Goal: Transaction & Acquisition: Purchase product/service

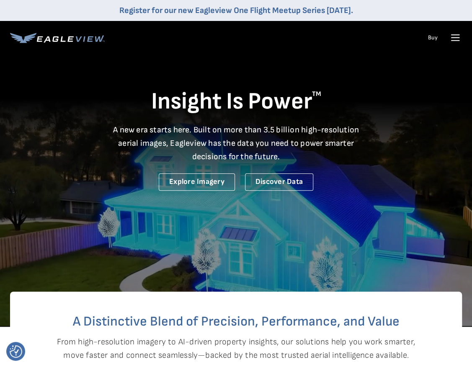
click at [454, 36] on icon at bounding box center [455, 37] width 13 height 13
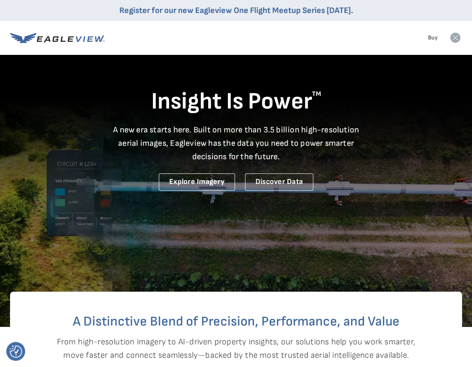
click at [458, 40] on icon at bounding box center [455, 38] width 10 height 10
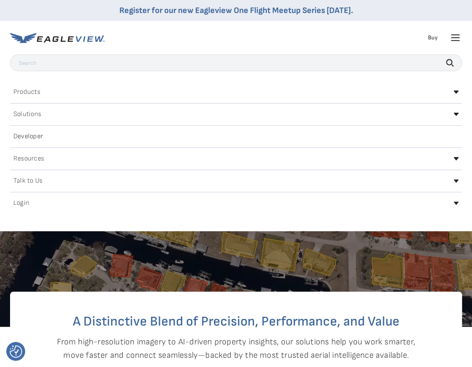
click at [454, 201] on icon at bounding box center [456, 202] width 5 height 3
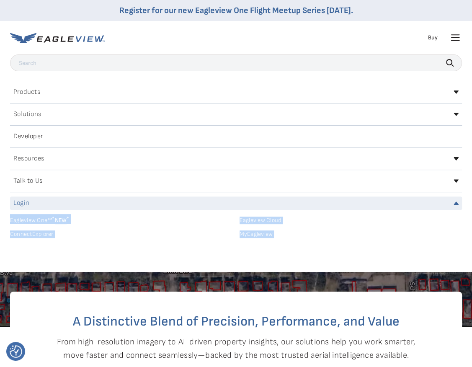
click at [256, 235] on link "MyEagleview" at bounding box center [351, 234] width 223 height 8
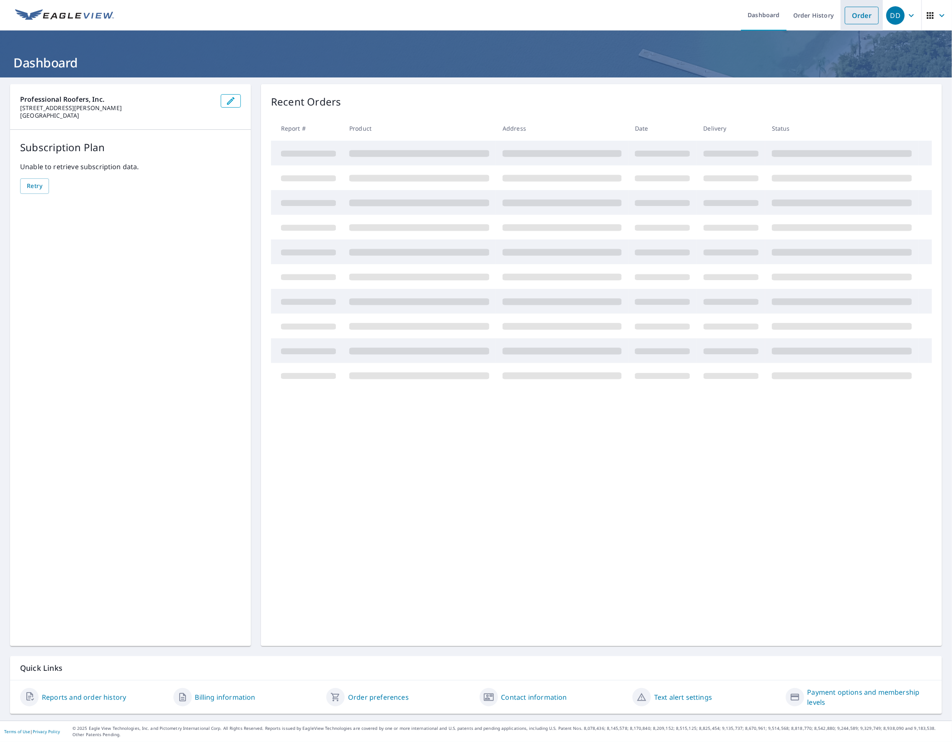
click at [845, 15] on link "Order" at bounding box center [862, 16] width 34 height 18
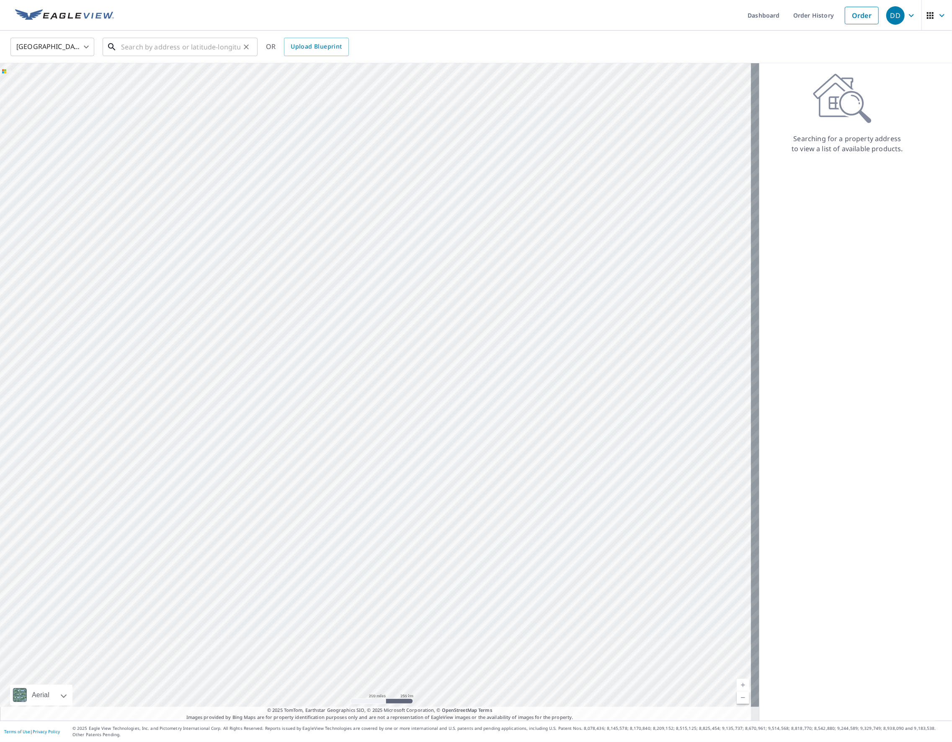
click at [165, 47] on input "text" at bounding box center [180, 46] width 119 height 23
click at [164, 79] on p "[GEOGRAPHIC_DATA]" at bounding box center [185, 80] width 132 height 8
type input "[STREET_ADDRESS]"
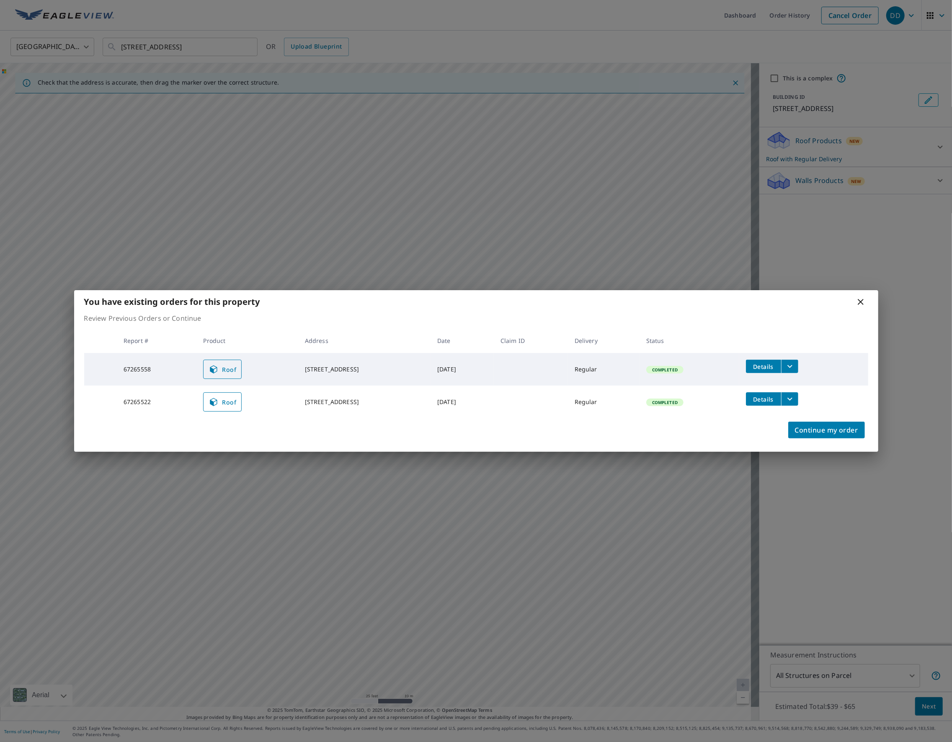
click at [218, 369] on span "Roof" at bounding box center [223, 369] width 28 height 10
